Goal: Information Seeking & Learning: Learn about a topic

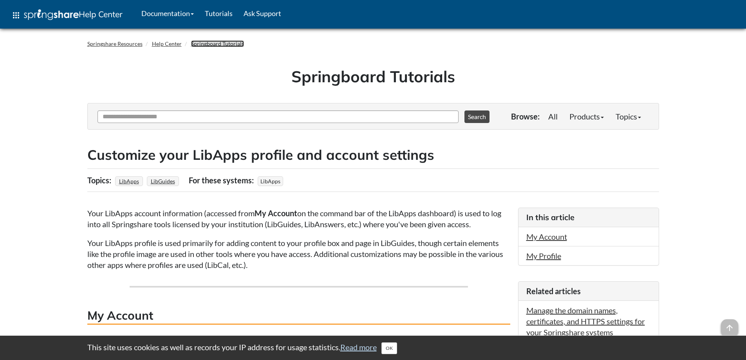
click at [219, 43] on link "Springboard Tutorials" at bounding box center [217, 43] width 53 height 7
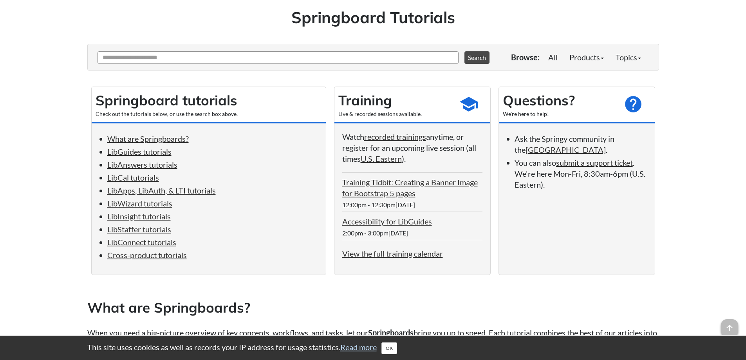
scroll to position [105, 0]
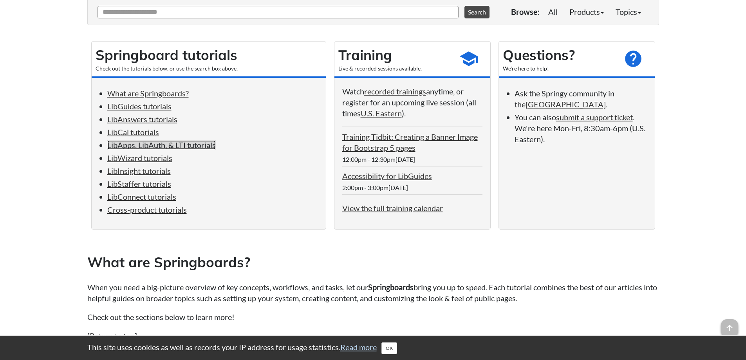
click at [171, 146] on link "LibApps, LibAuth, & LTI tutorials" at bounding box center [161, 144] width 108 height 9
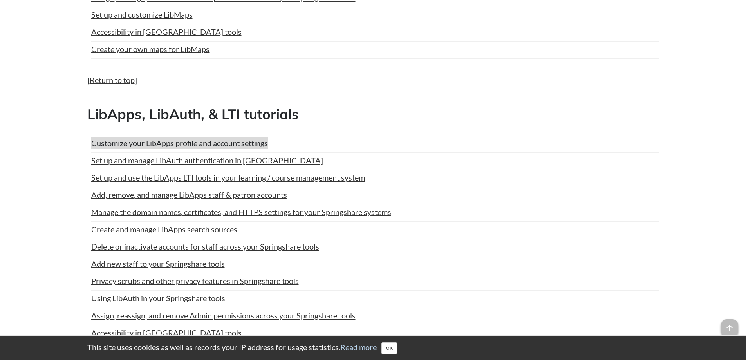
scroll to position [2020, 0]
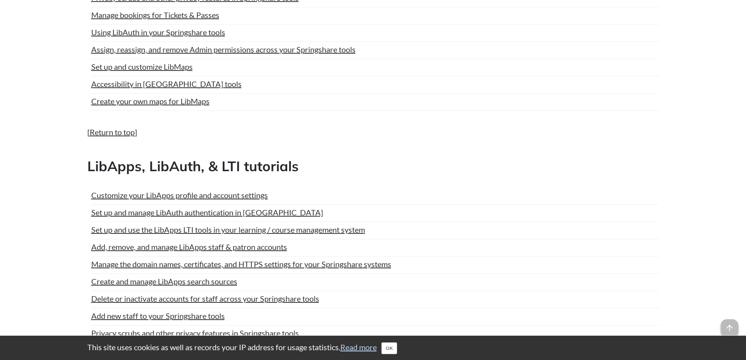
scroll to position [105, 0]
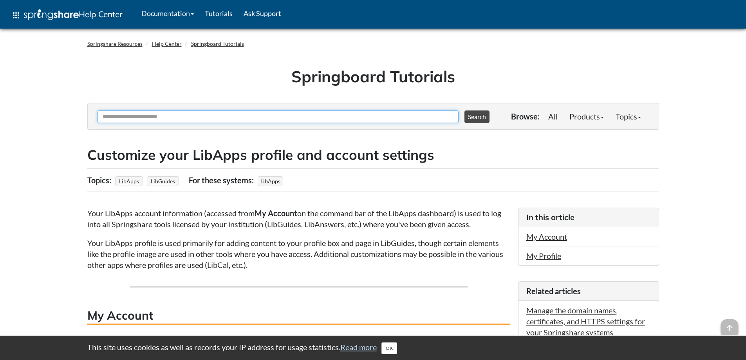
click at [205, 117] on input "Ask Another Question" at bounding box center [277, 116] width 361 height 13
type input "**********"
click at [464, 110] on button "Search" at bounding box center [476, 116] width 25 height 13
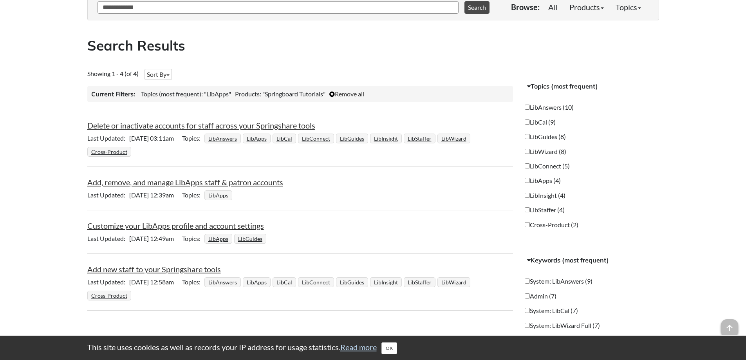
scroll to position [157, 0]
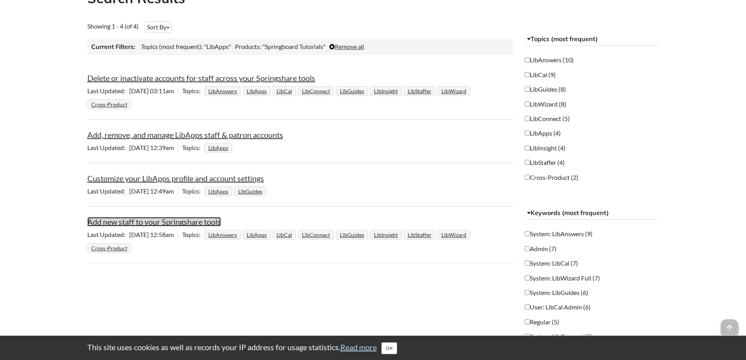
click at [152, 224] on link "Add new staff to your Springshare tools" at bounding box center [153, 221] width 133 height 9
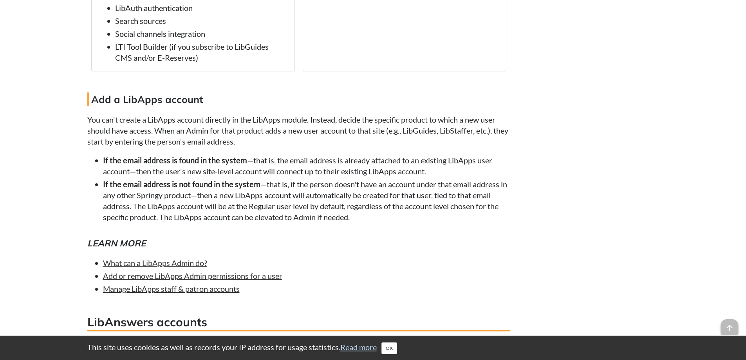
scroll to position [1096, 0]
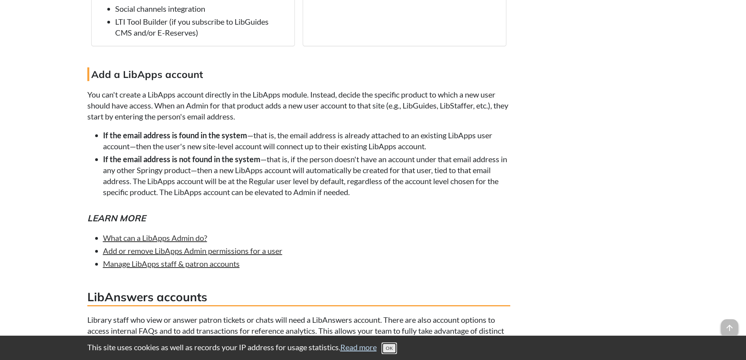
click at [394, 348] on button "OK" at bounding box center [389, 348] width 16 height 12
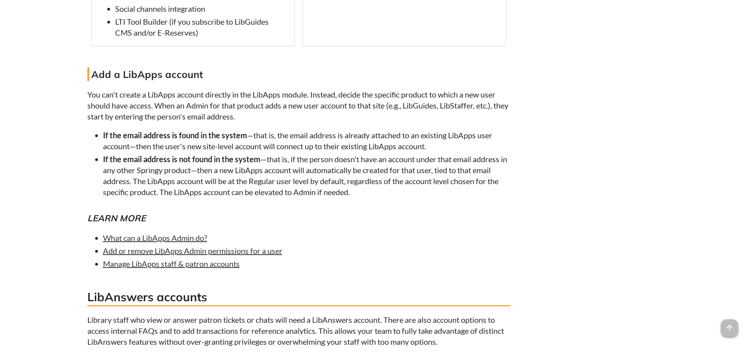
click at [433, 196] on li "If the email address is not found in the system —that is, if the person doesn't…" at bounding box center [306, 175] width 407 height 44
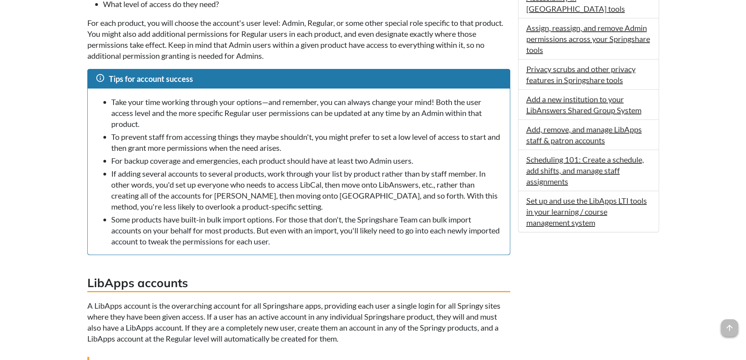
scroll to position [0, 0]
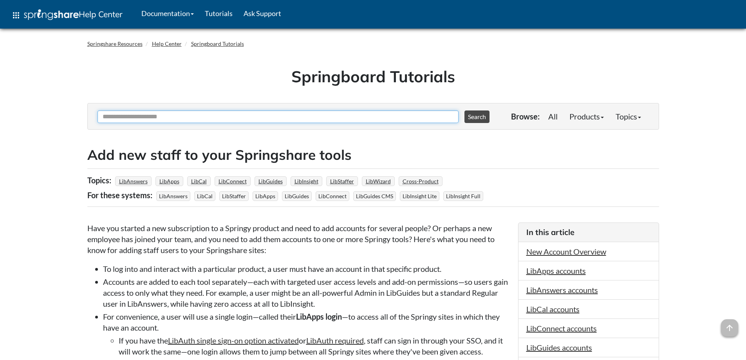
click at [203, 116] on input "Ask Another Question" at bounding box center [277, 116] width 361 height 13
type input "*****"
click at [464, 110] on button "Search" at bounding box center [476, 116] width 25 height 13
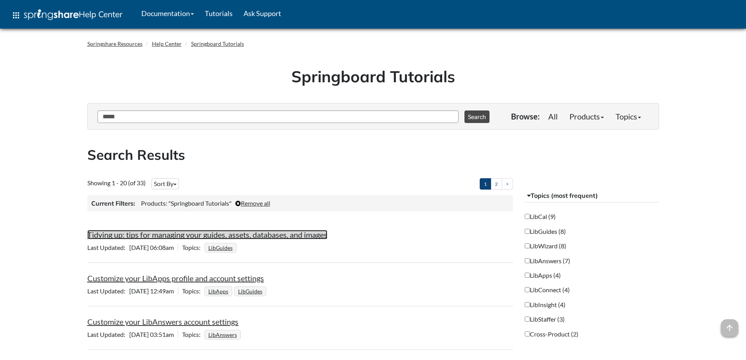
click at [218, 234] on link "Tidying up: tips for managing your guides, assets, databases, and images" at bounding box center [207, 234] width 240 height 9
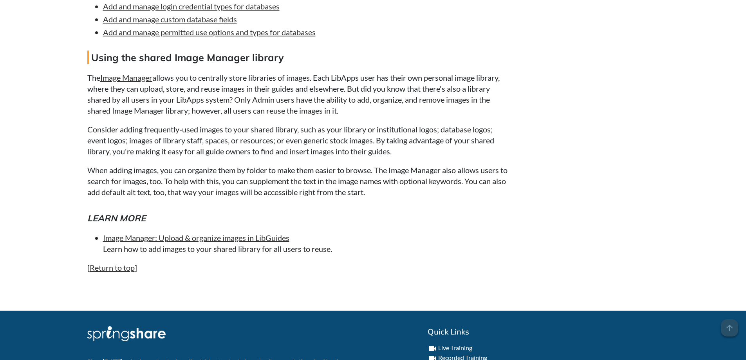
scroll to position [1722, 0]
click at [127, 78] on link "Image Manager" at bounding box center [126, 76] width 52 height 9
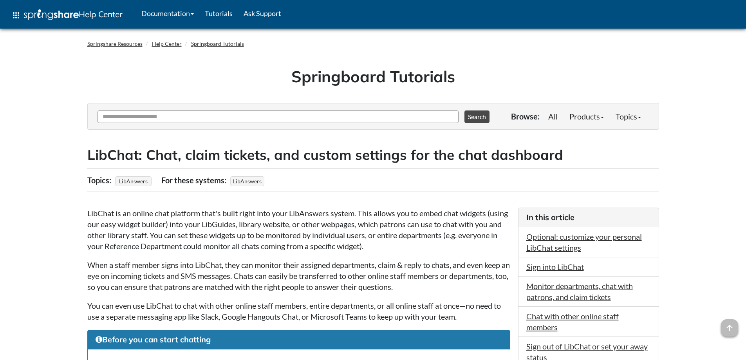
click at [238, 71] on h1 "Springboard Tutorials" at bounding box center [373, 76] width 560 height 22
